Goal: Task Accomplishment & Management: Complete application form

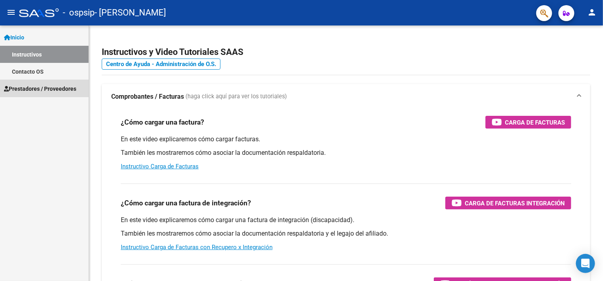
click at [46, 84] on span "Prestadores / Proveedores" at bounding box center [40, 88] width 72 height 9
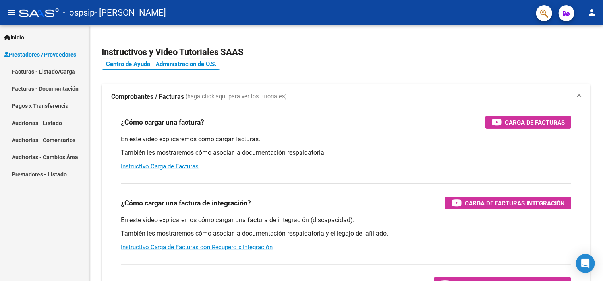
click at [46, 71] on link "Facturas - Listado/Carga" at bounding box center [44, 71] width 89 height 17
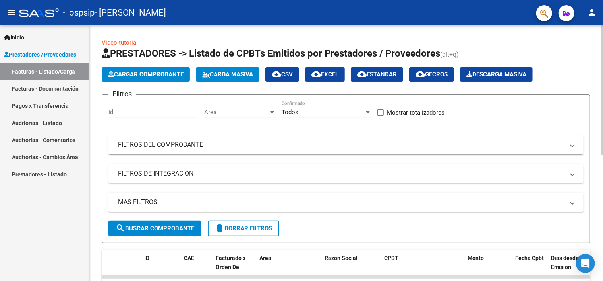
scroll to position [250, 0]
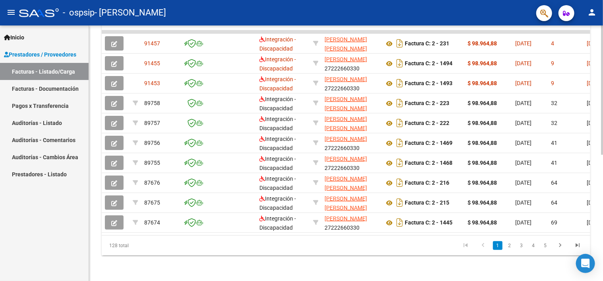
click at [603, 271] on div at bounding box center [602, 152] width 2 height 255
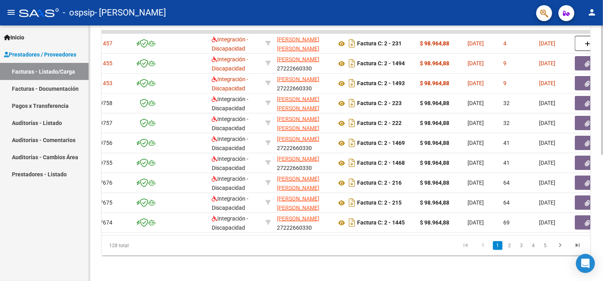
scroll to position [0, 64]
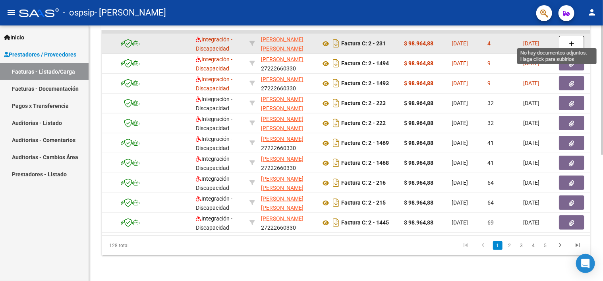
click at [572, 41] on icon "button" at bounding box center [572, 44] width 6 height 6
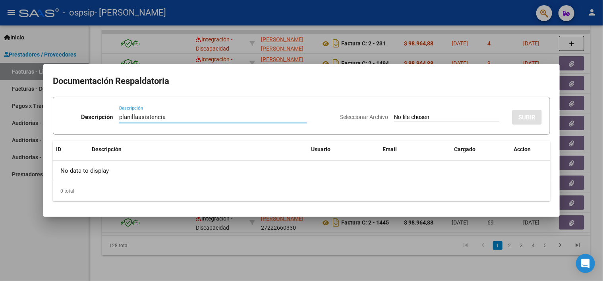
type input "planillaasistencia"
click at [368, 116] on span "Seleccionar Archivo" at bounding box center [364, 117] width 48 height 6
click at [394, 116] on input "Seleccionar Archivo" at bounding box center [446, 118] width 105 height 8
type input "C:\fakepath\[PERSON_NAME] T.O.septiembre 25.pdf"
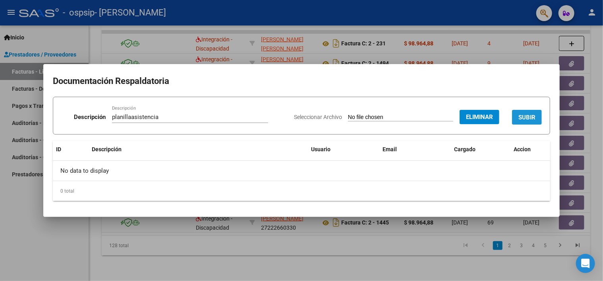
click at [527, 116] on span "SUBIR" at bounding box center [527, 117] width 17 height 7
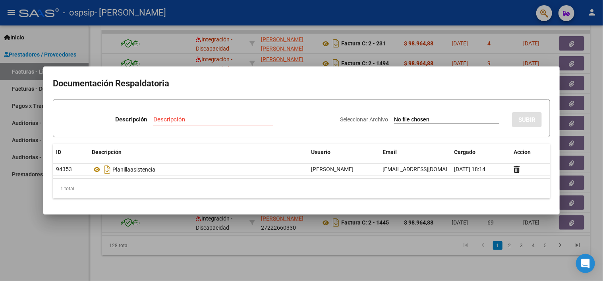
click at [2, 127] on div at bounding box center [301, 140] width 603 height 281
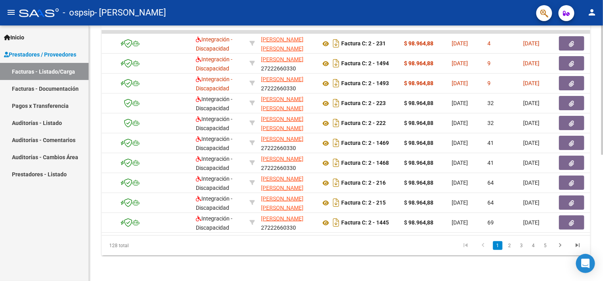
click at [599, 33] on div "Video tutorial PRESTADORES -> Listado de CPBTs Emitidos por Prestadores / Prove…" at bounding box center [346, 31] width 514 height 500
click at [20, 73] on link "Facturas - Listado/Carga" at bounding box center [44, 71] width 89 height 17
click at [600, 30] on div "Video tutorial PRESTADORES -> Listado de CPBTs Emitidos por Prestadores / Prove…" at bounding box center [346, 31] width 514 height 500
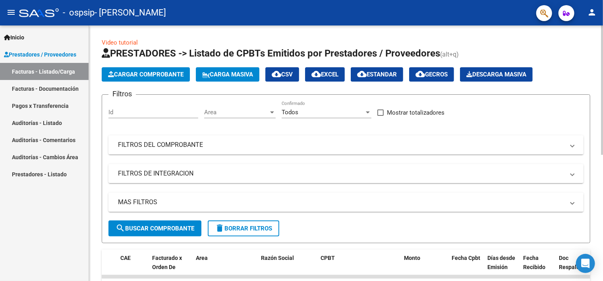
click at [603, 30] on div at bounding box center [602, 152] width 2 height 255
click at [603, 30] on div at bounding box center [602, 89] width 2 height 129
click at [163, 76] on span "Cargar Comprobante" at bounding box center [146, 74] width 76 height 7
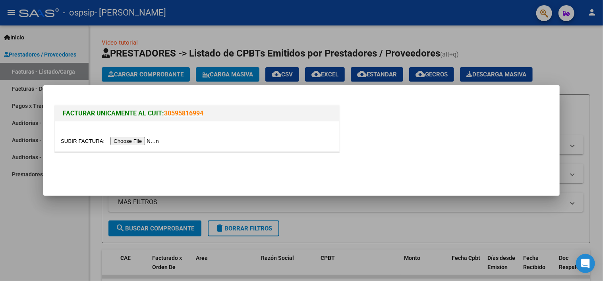
click at [134, 139] on input "file" at bounding box center [111, 141] width 101 height 8
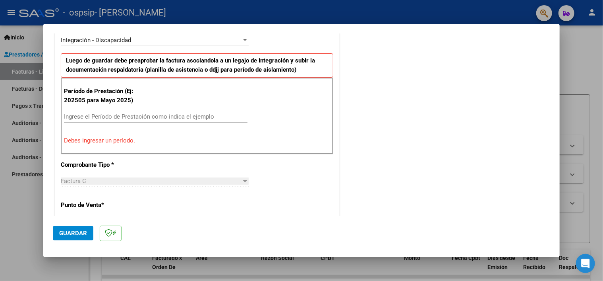
scroll to position [218, 0]
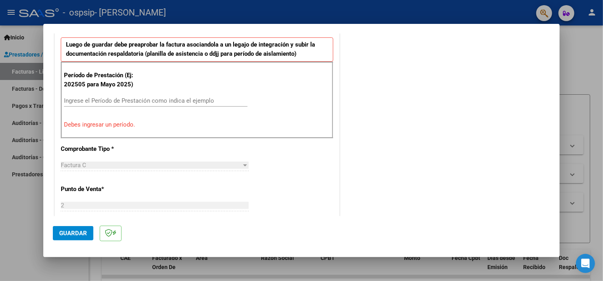
click at [76, 100] on input "Ingrese el Período de Prestación como indica el ejemplo" at bounding box center [156, 100] width 184 height 7
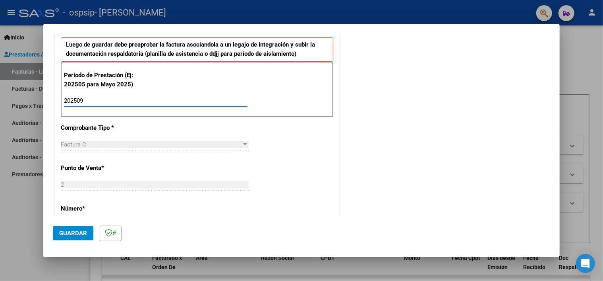
type input "202509"
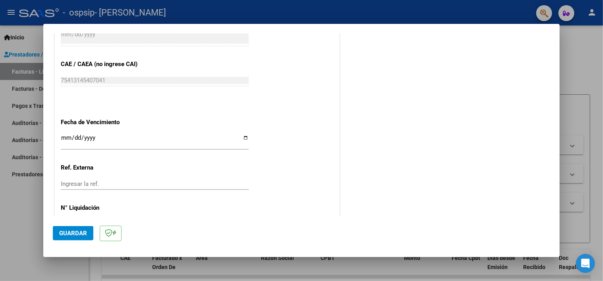
scroll to position [488, 0]
click at [243, 135] on input "Ingresar la fecha" at bounding box center [155, 140] width 188 height 13
type input "[DATE]"
click at [76, 230] on span "Guardar" at bounding box center [73, 232] width 28 height 7
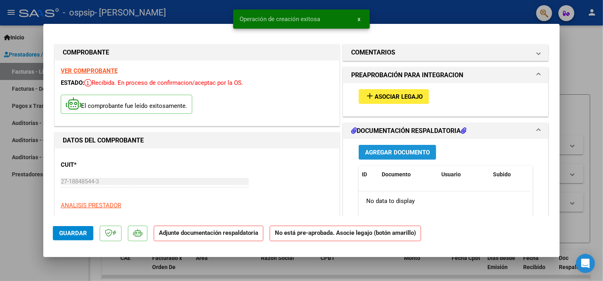
click at [372, 153] on span "Agregar Documento" at bounding box center [397, 152] width 65 height 7
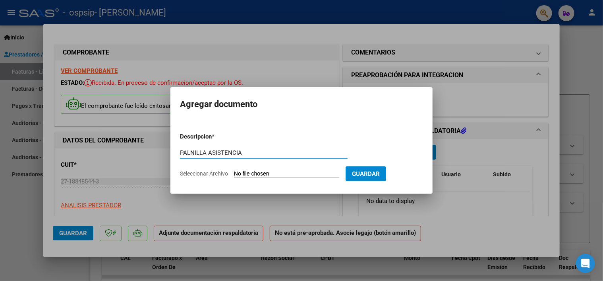
type input "PALNILLA ASISTENCIA"
click at [222, 171] on span "Seleccionar Archivo" at bounding box center [204, 173] width 48 height 6
click at [234, 171] on input "Seleccionar Archivo" at bounding box center [286, 174] width 105 height 8
type input "C:\fakepath\Sofi T.O.septiembre 25.pdf"
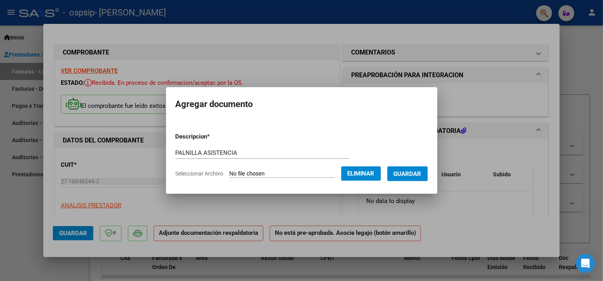
click at [412, 171] on span "Guardar" at bounding box center [408, 173] width 28 height 7
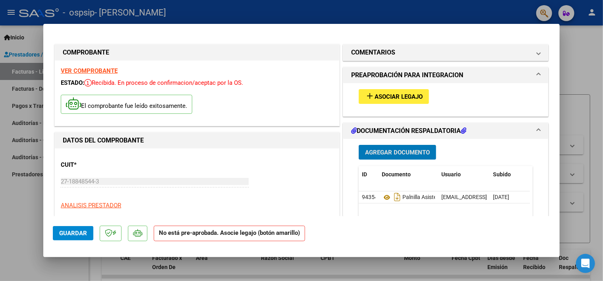
click at [76, 236] on span "Guardar" at bounding box center [73, 232] width 28 height 7
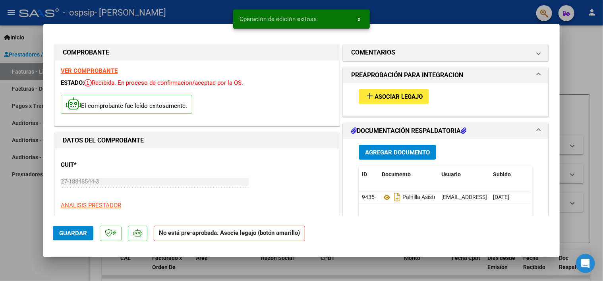
click at [16, 225] on div at bounding box center [301, 140] width 603 height 281
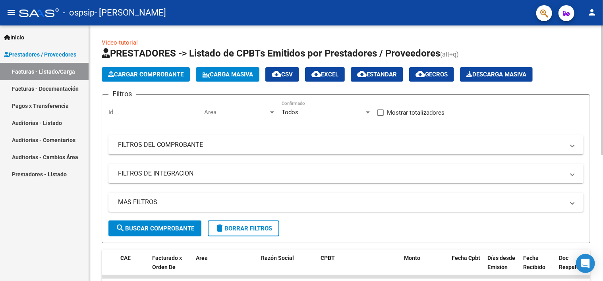
click at [601, 176] on div "Video tutorial PRESTADORES -> Listado de CPBTs Emitidos por Prestadores / Prove…" at bounding box center [346, 275] width 514 height 500
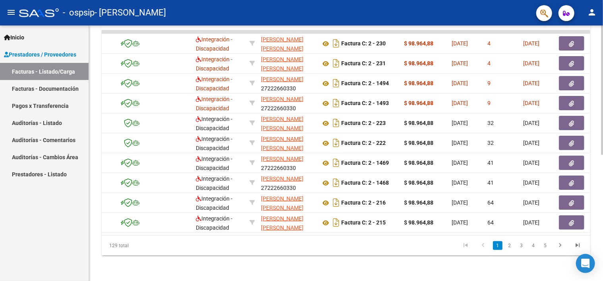
click at [601, 178] on div at bounding box center [602, 152] width 2 height 255
